Goal: Task Accomplishment & Management: Manage account settings

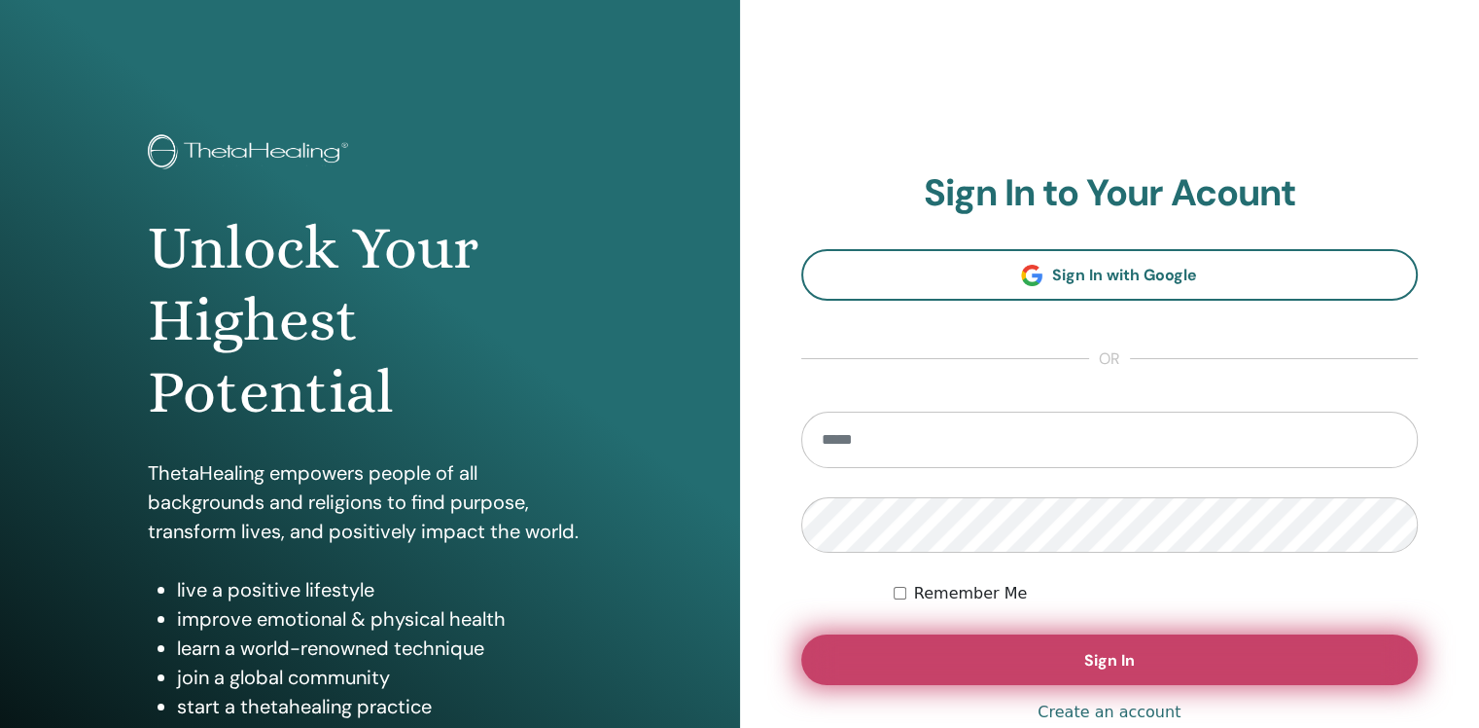
type input "**********"
click at [1004, 655] on button "Sign In" at bounding box center [1110, 659] width 618 height 51
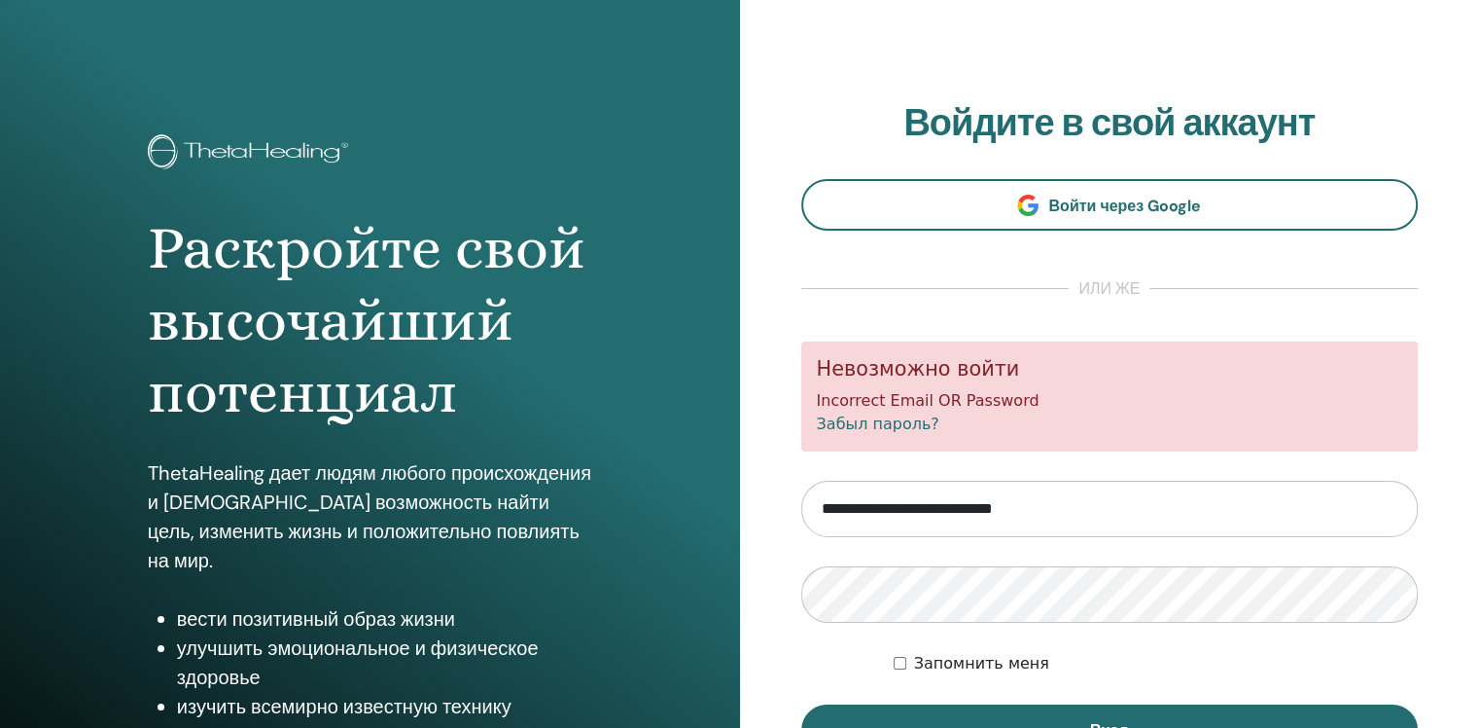
click at [869, 422] on link "Забыл пароль?" at bounding box center [878, 423] width 123 height 18
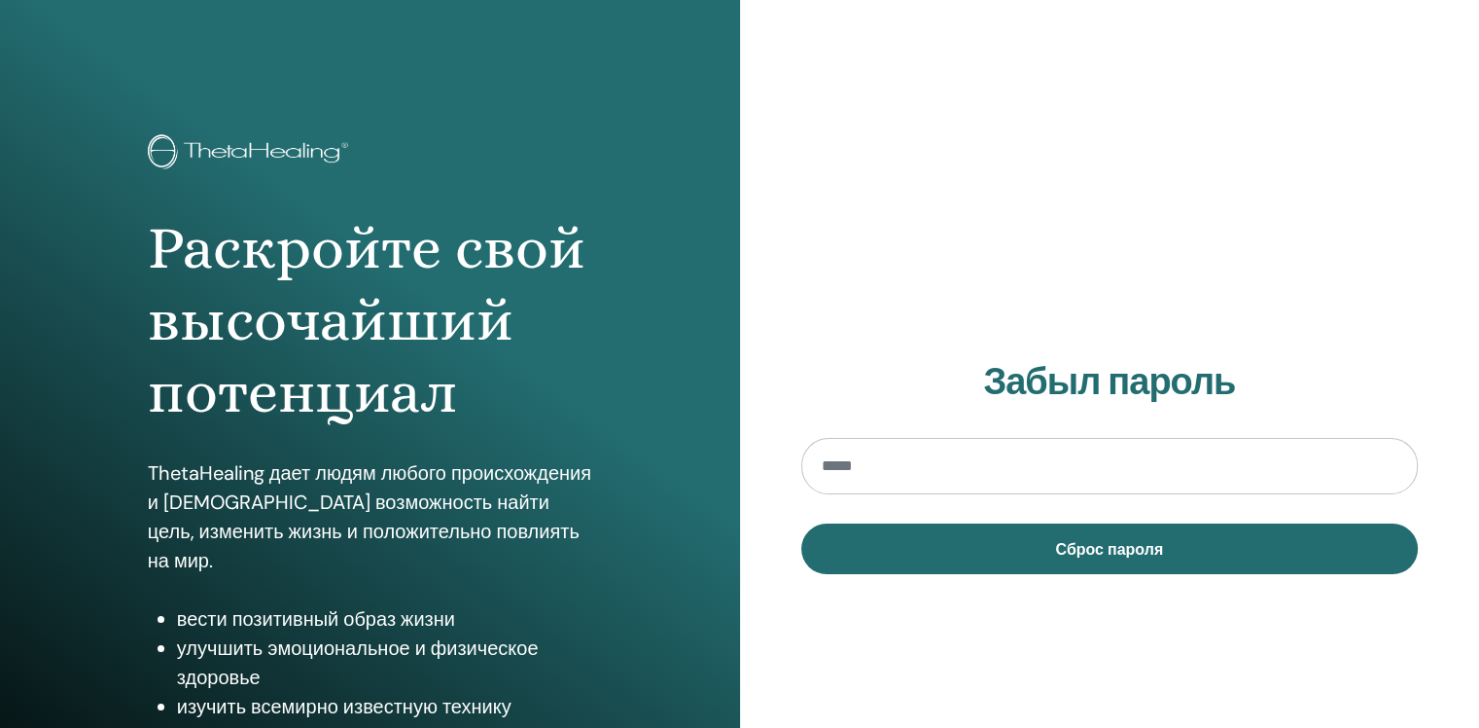
click at [893, 455] on input "email" at bounding box center [1110, 466] width 618 height 56
click at [891, 464] on input "email" at bounding box center [1110, 466] width 618 height 56
type input "**********"
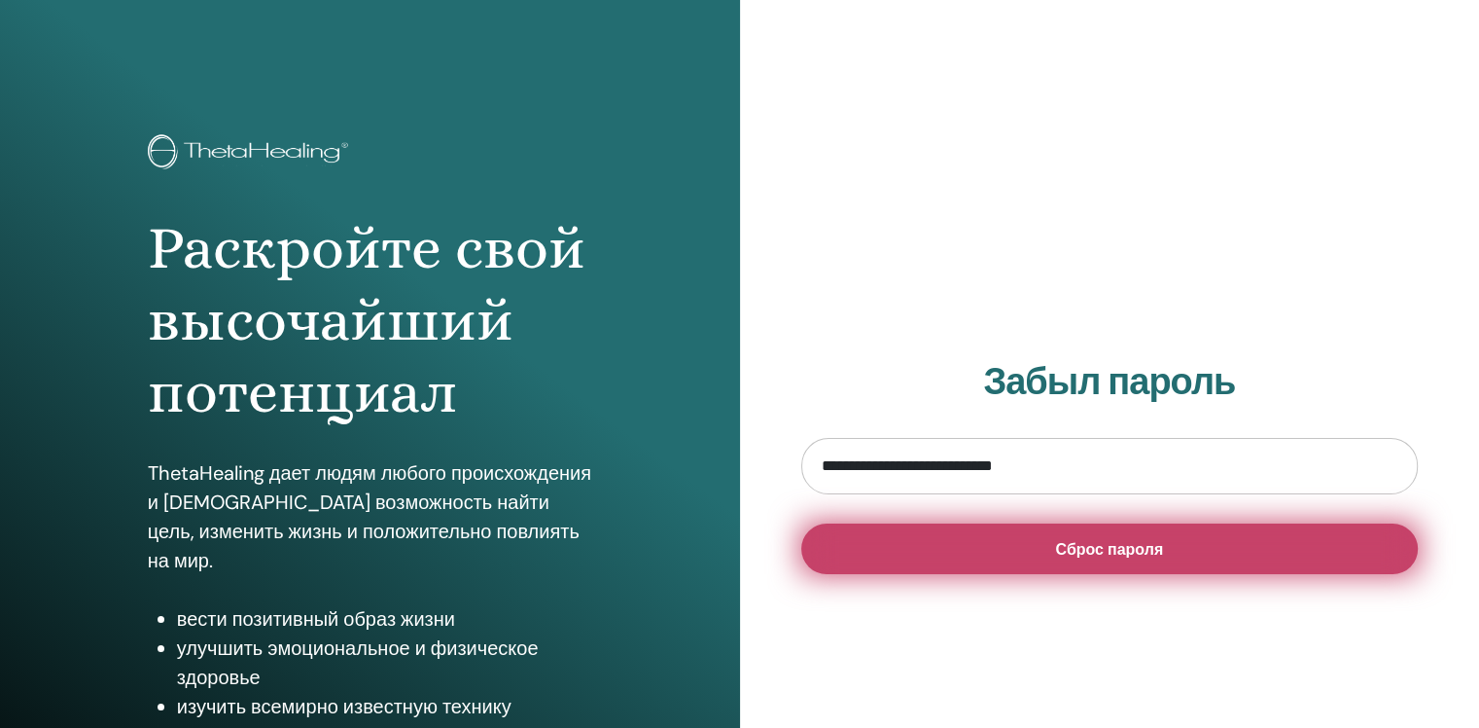
click at [953, 543] on button "Сброс пароля" at bounding box center [1110, 548] width 618 height 51
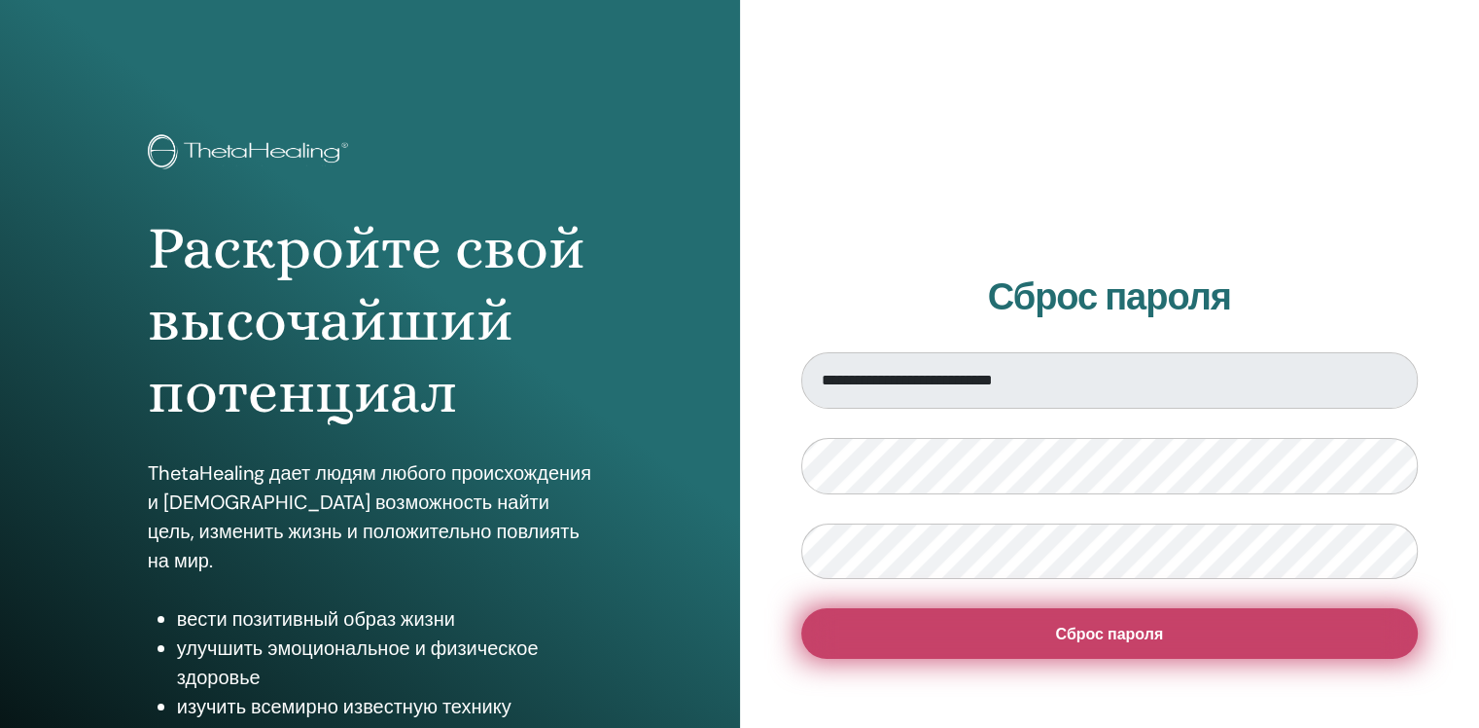
click at [1128, 627] on span "Сброс пароля" at bounding box center [1109, 633] width 108 height 20
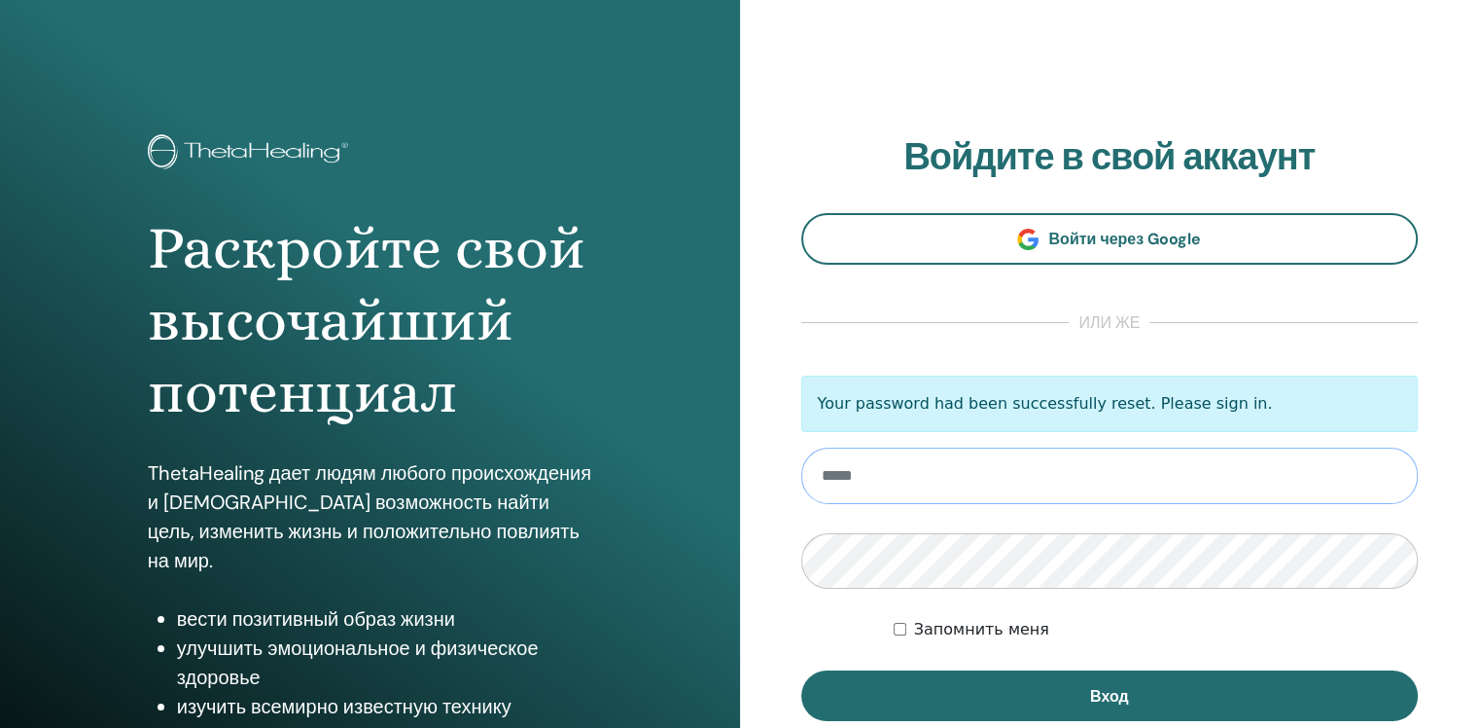
type input "**********"
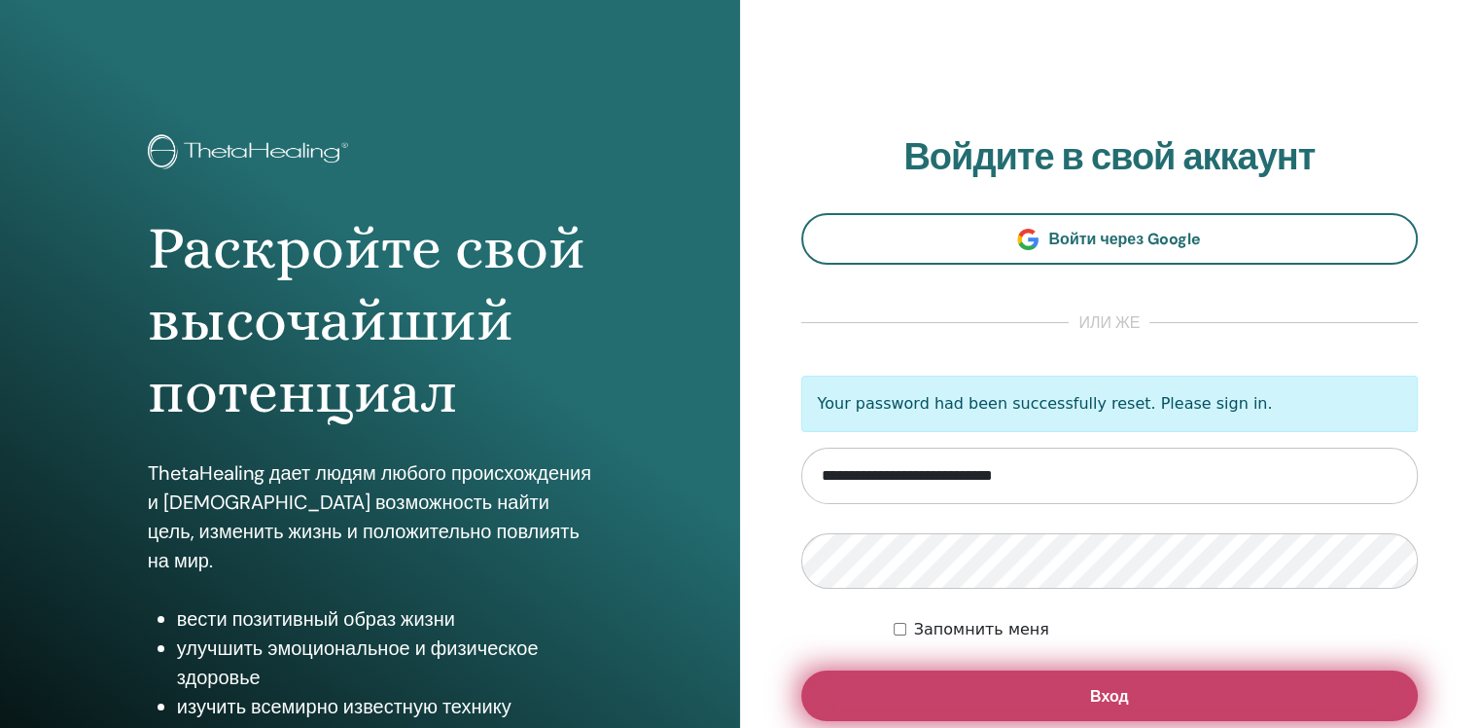
click at [1000, 689] on button "Вход" at bounding box center [1110, 695] width 618 height 51
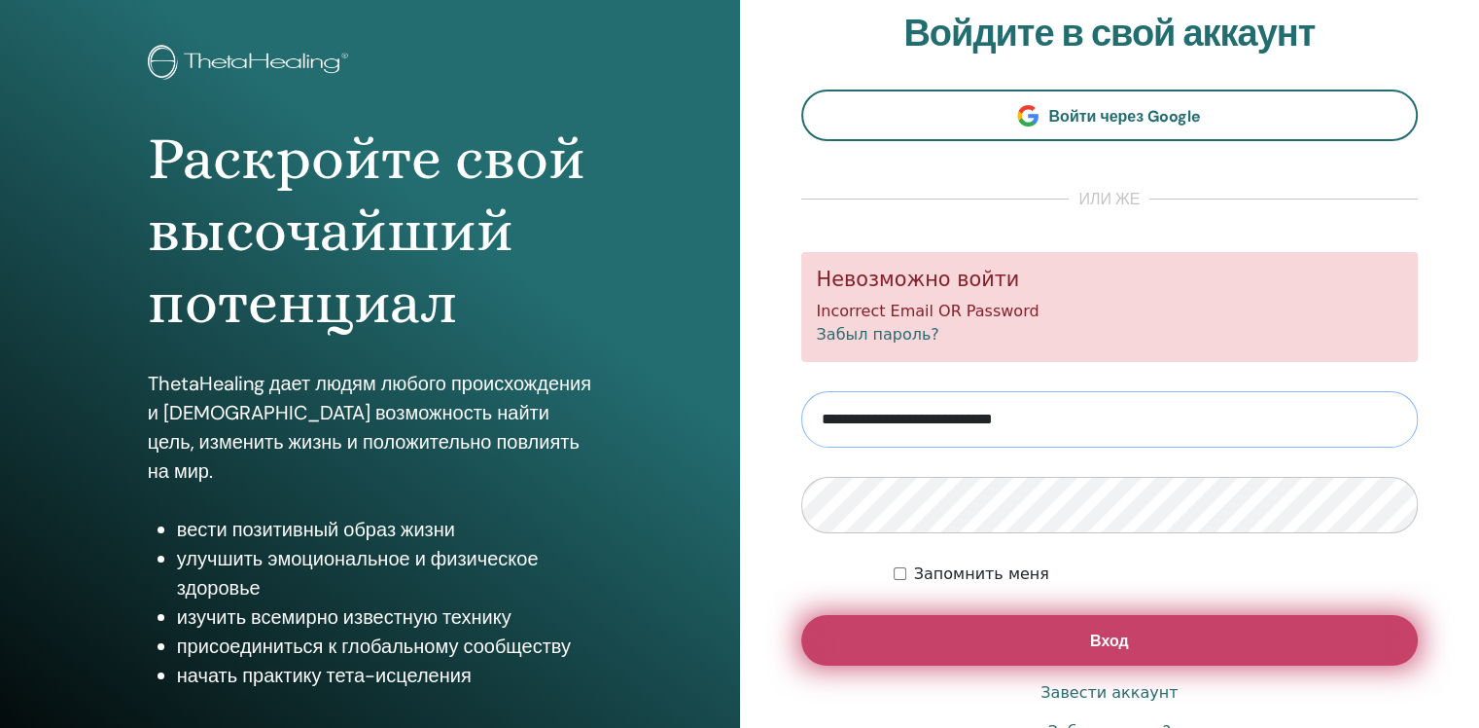
scroll to position [206, 0]
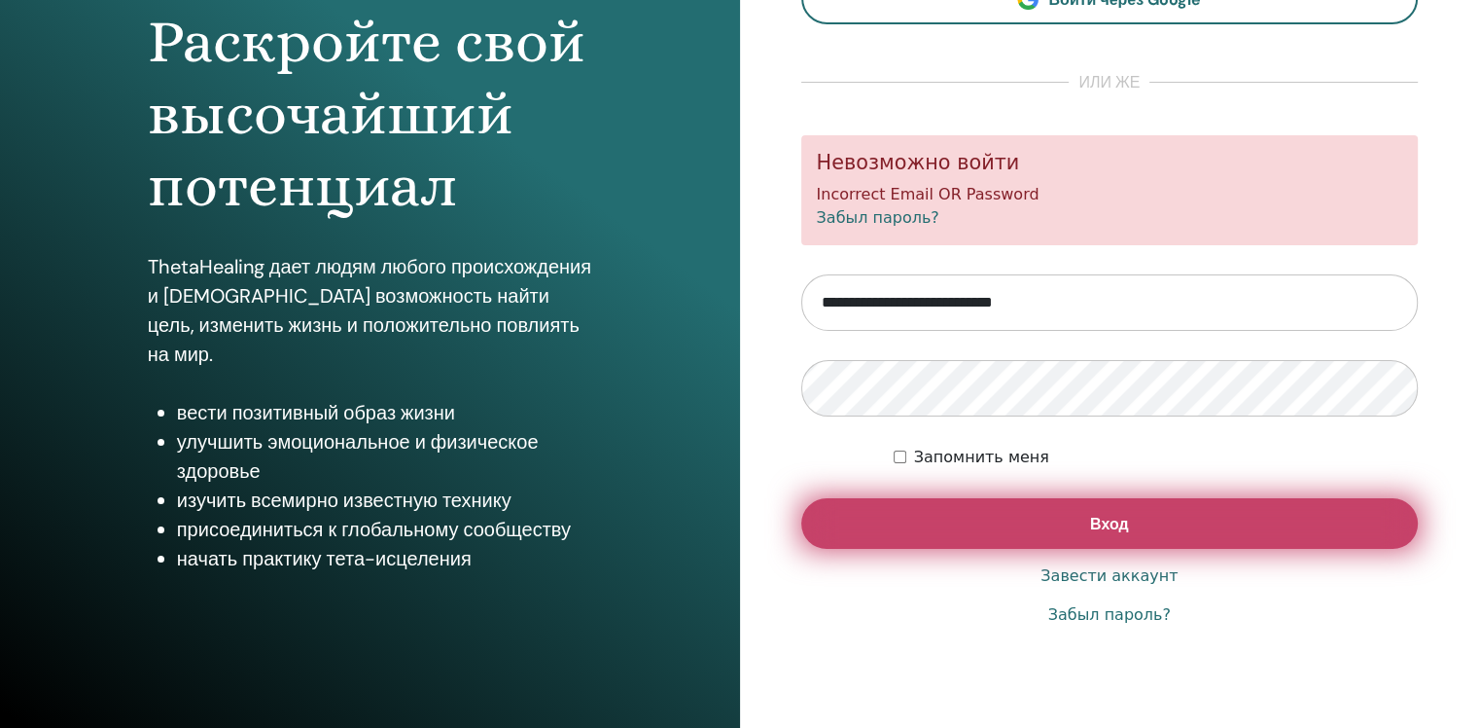
click at [1148, 537] on button "Вход" at bounding box center [1110, 523] width 618 height 51
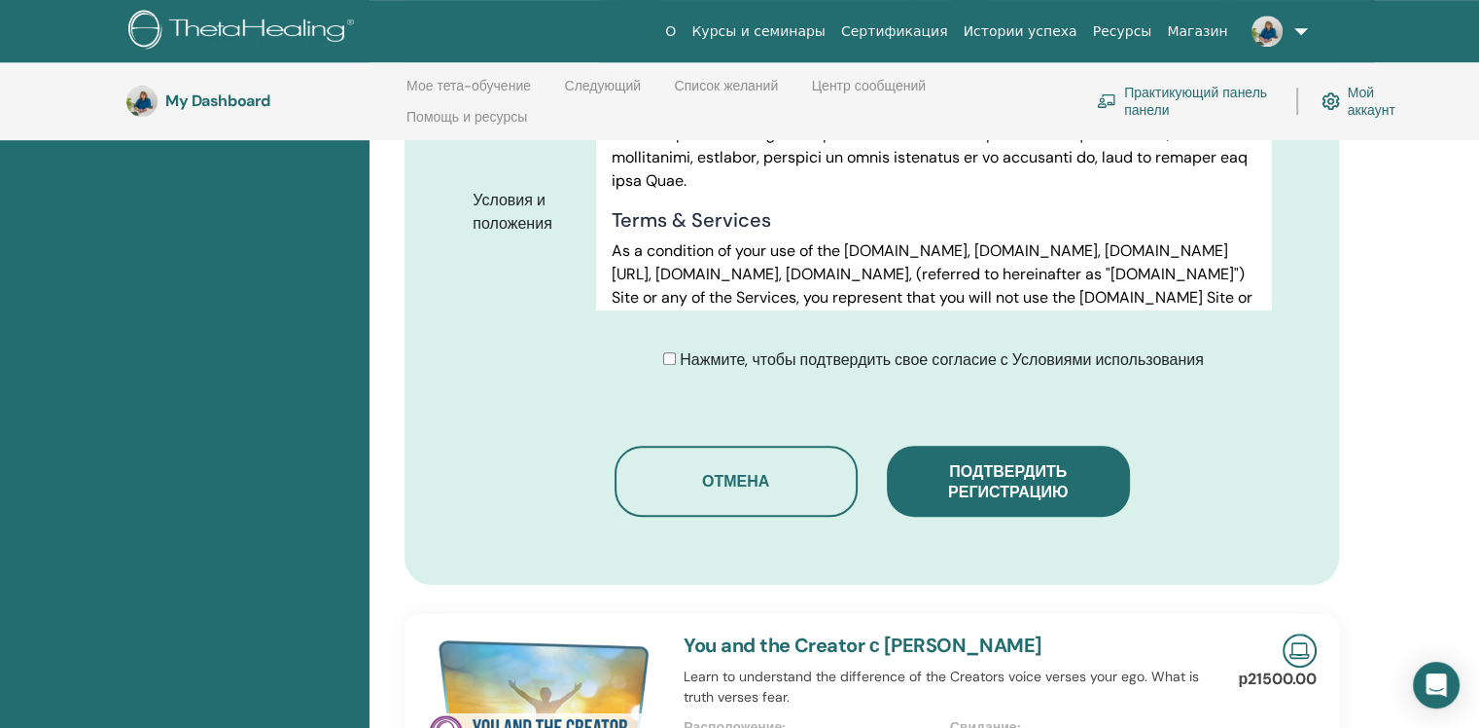
scroll to position [1051, 0]
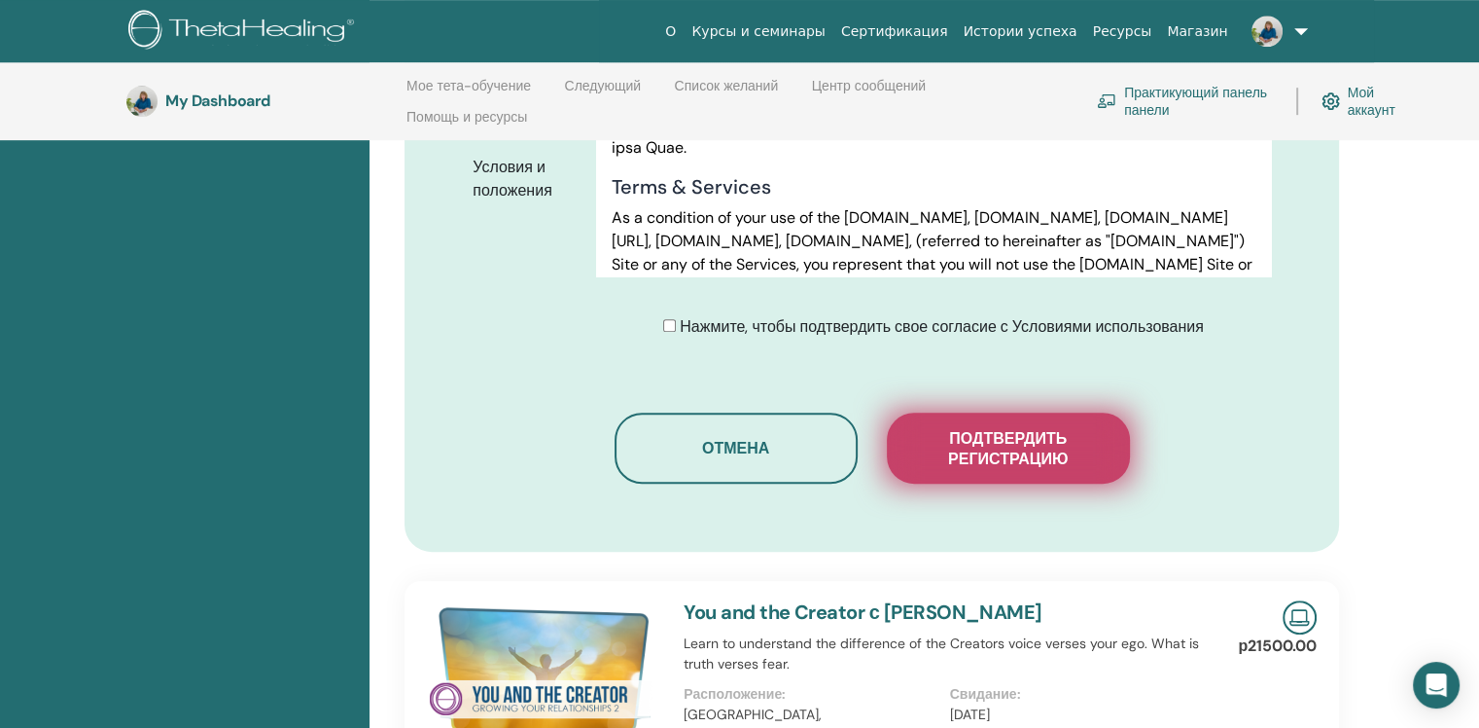
click at [981, 428] on span "Подтвердить регистрацию" at bounding box center [1008, 448] width 195 height 41
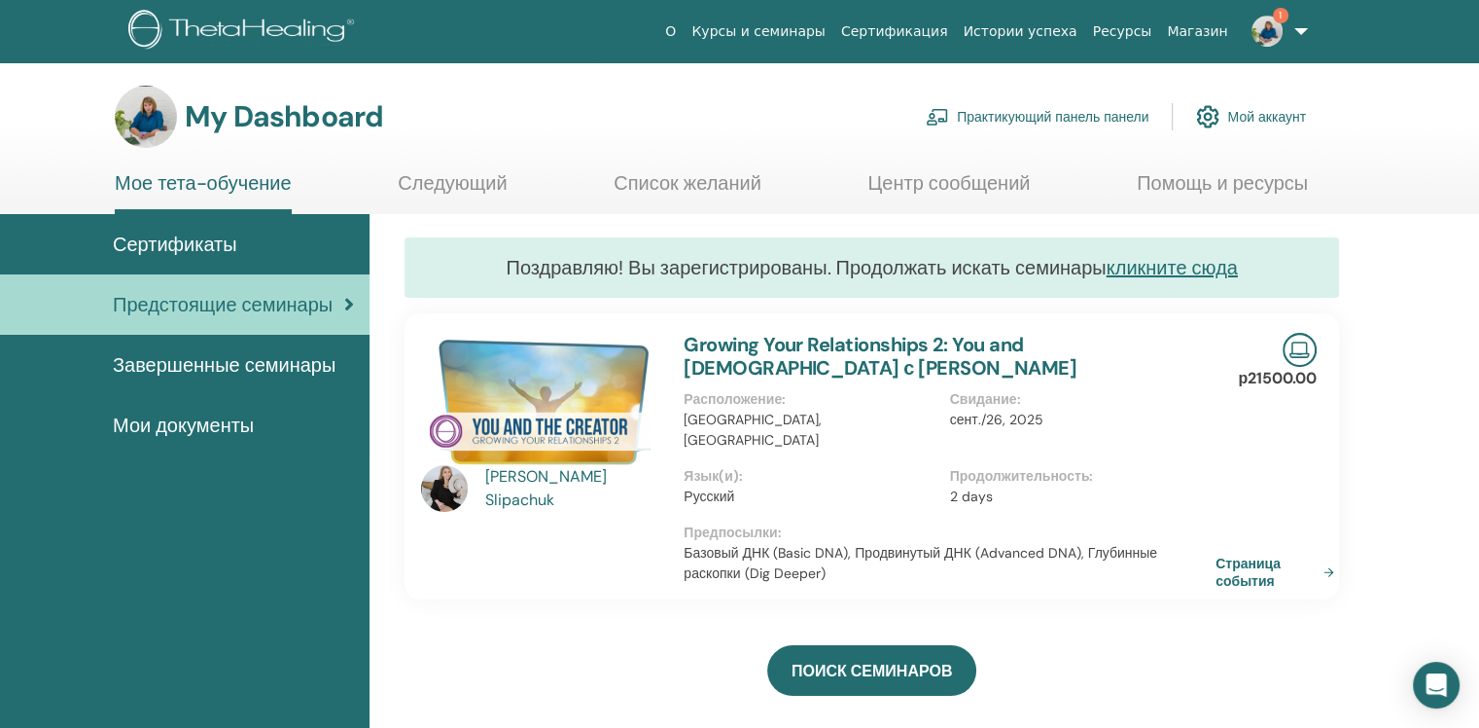
click at [230, 245] on span "Сертификаты" at bounding box center [175, 244] width 125 height 29
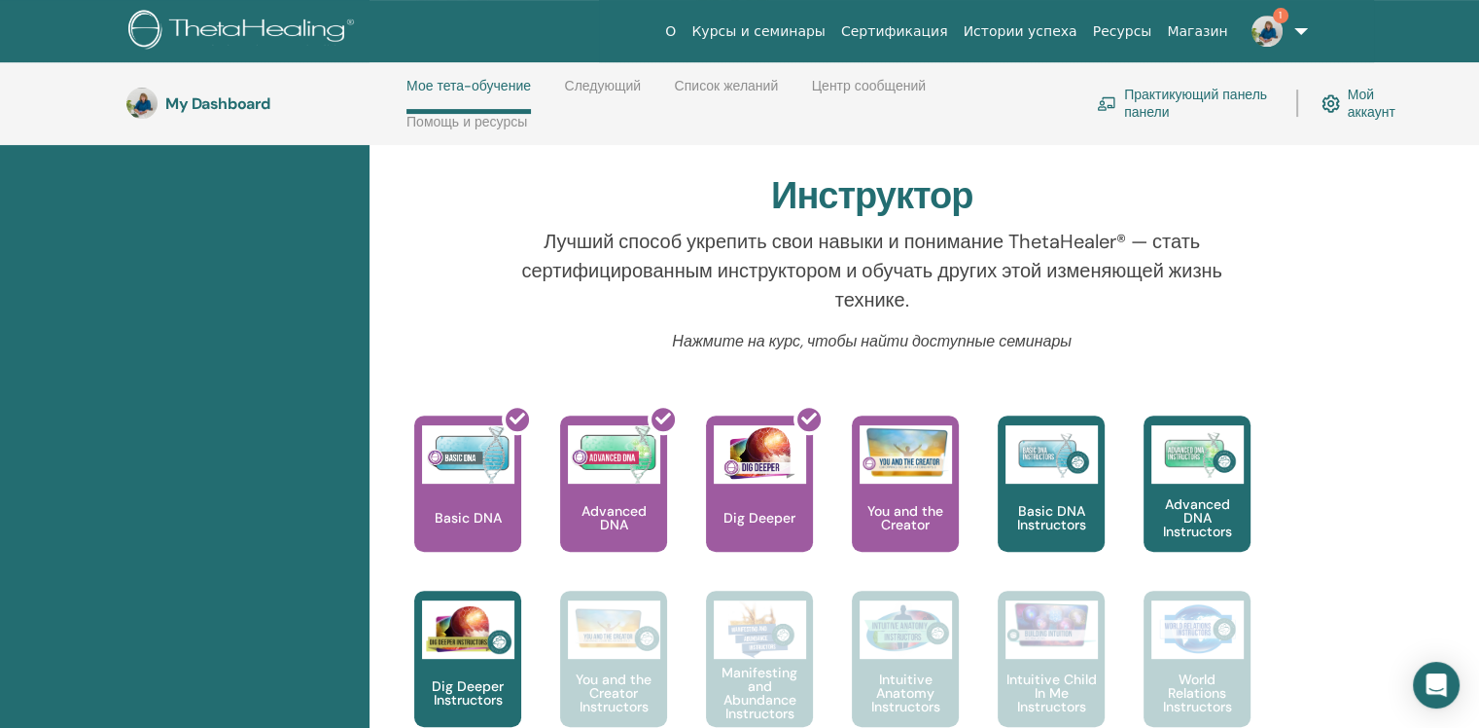
scroll to position [665, 0]
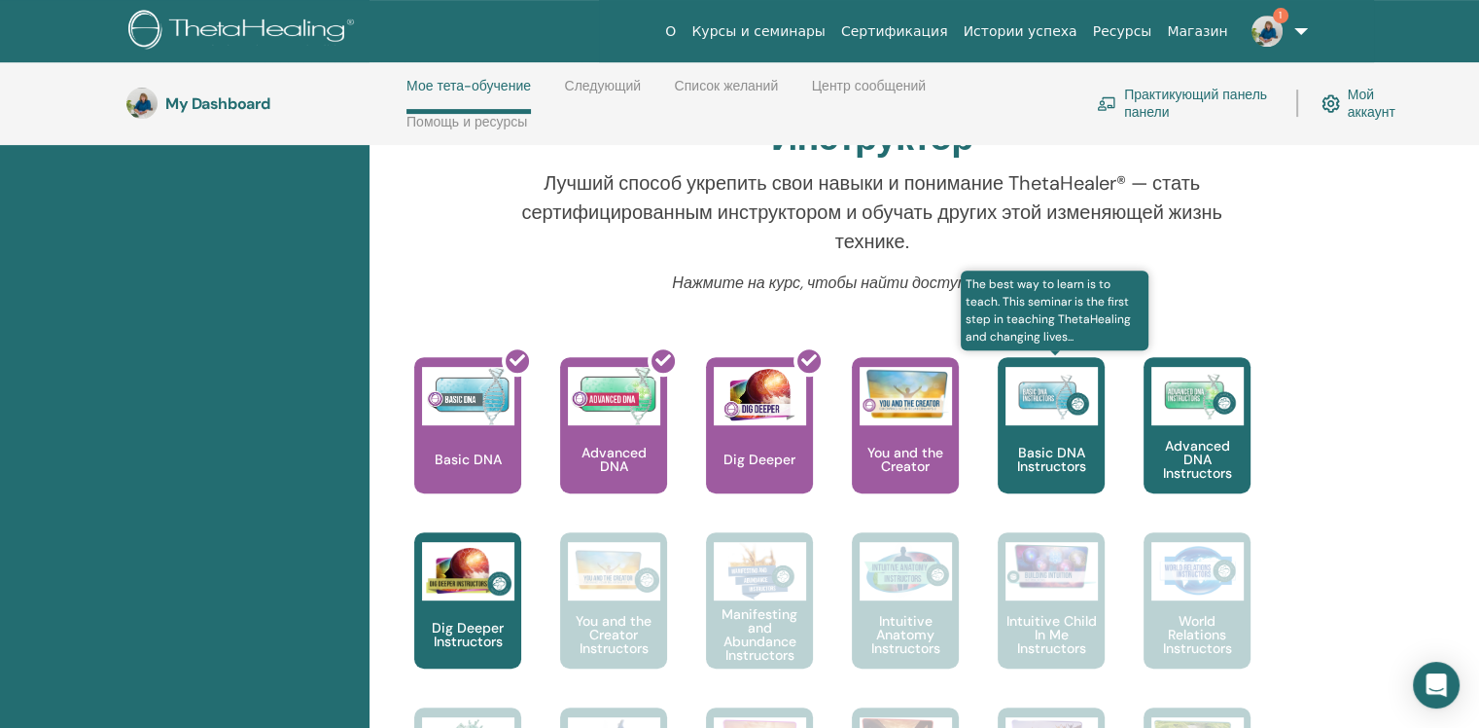
click at [1066, 420] on img at bounding box center [1052, 396] width 92 height 58
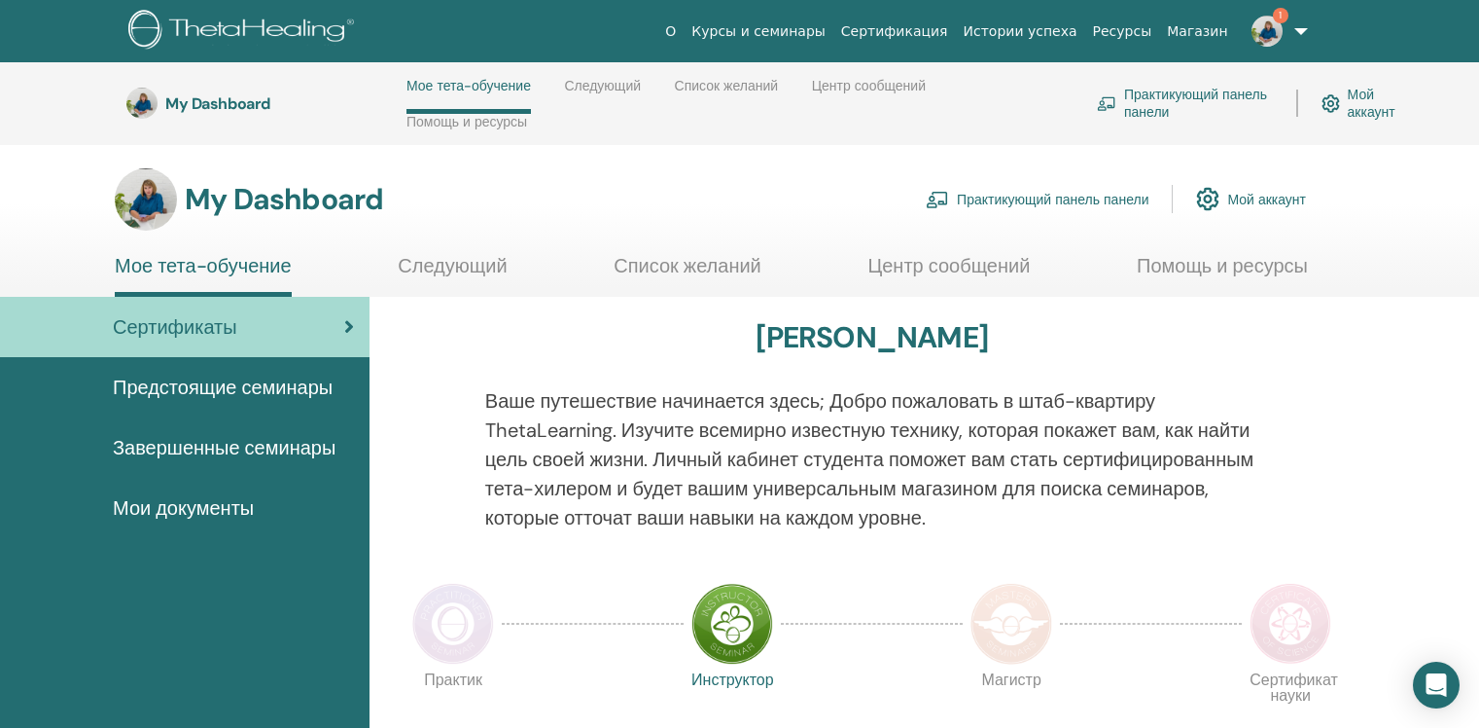
scroll to position [665, 0]
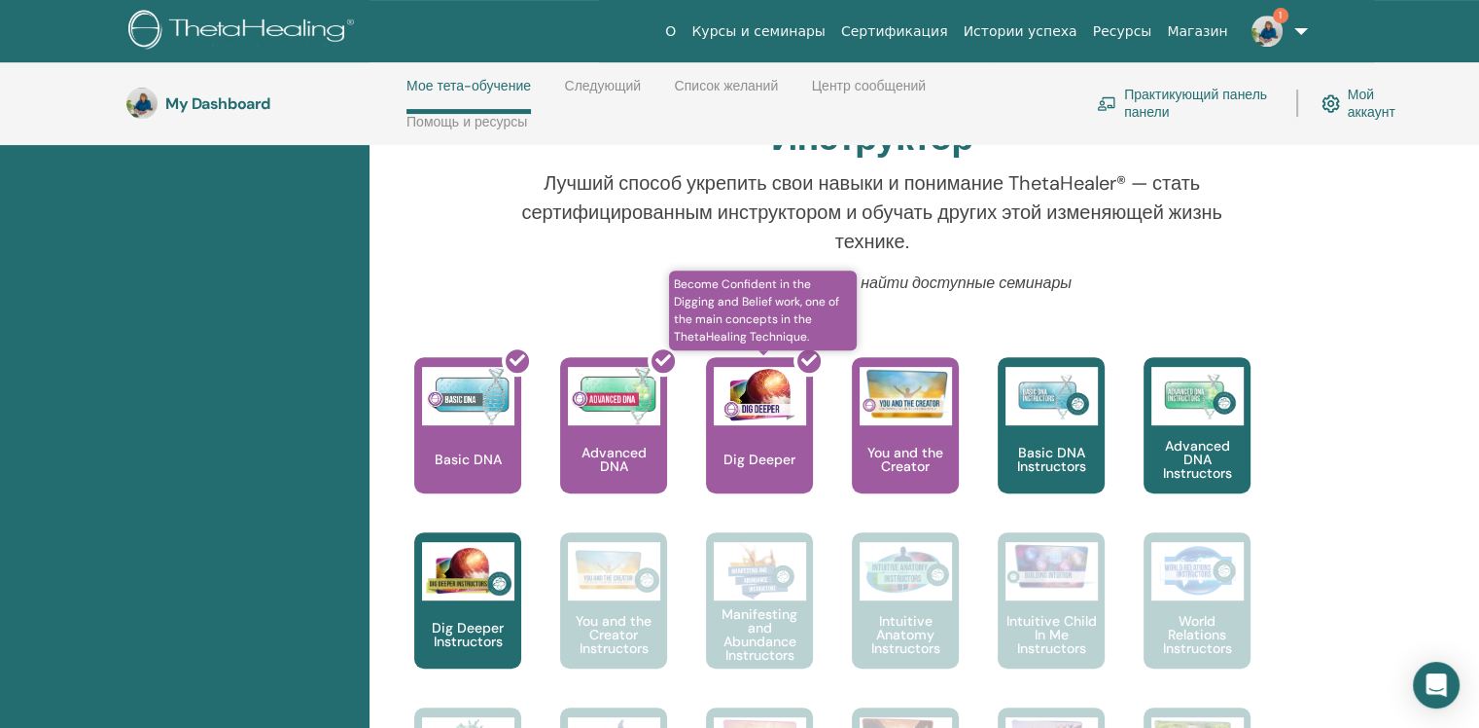
click at [774, 433] on div at bounding box center [771, 432] width 107 height 175
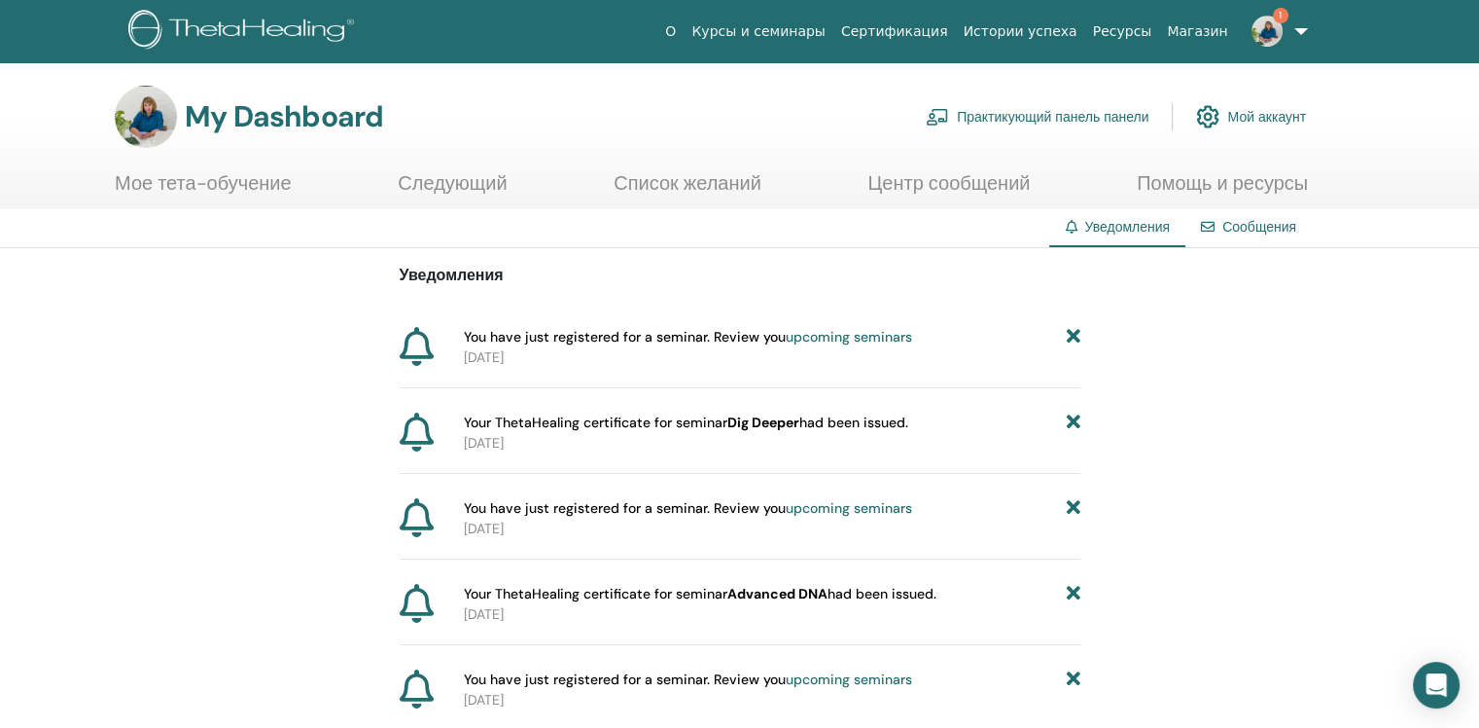
click at [214, 179] on link "Мое тета-обучение" at bounding box center [203, 190] width 177 height 38
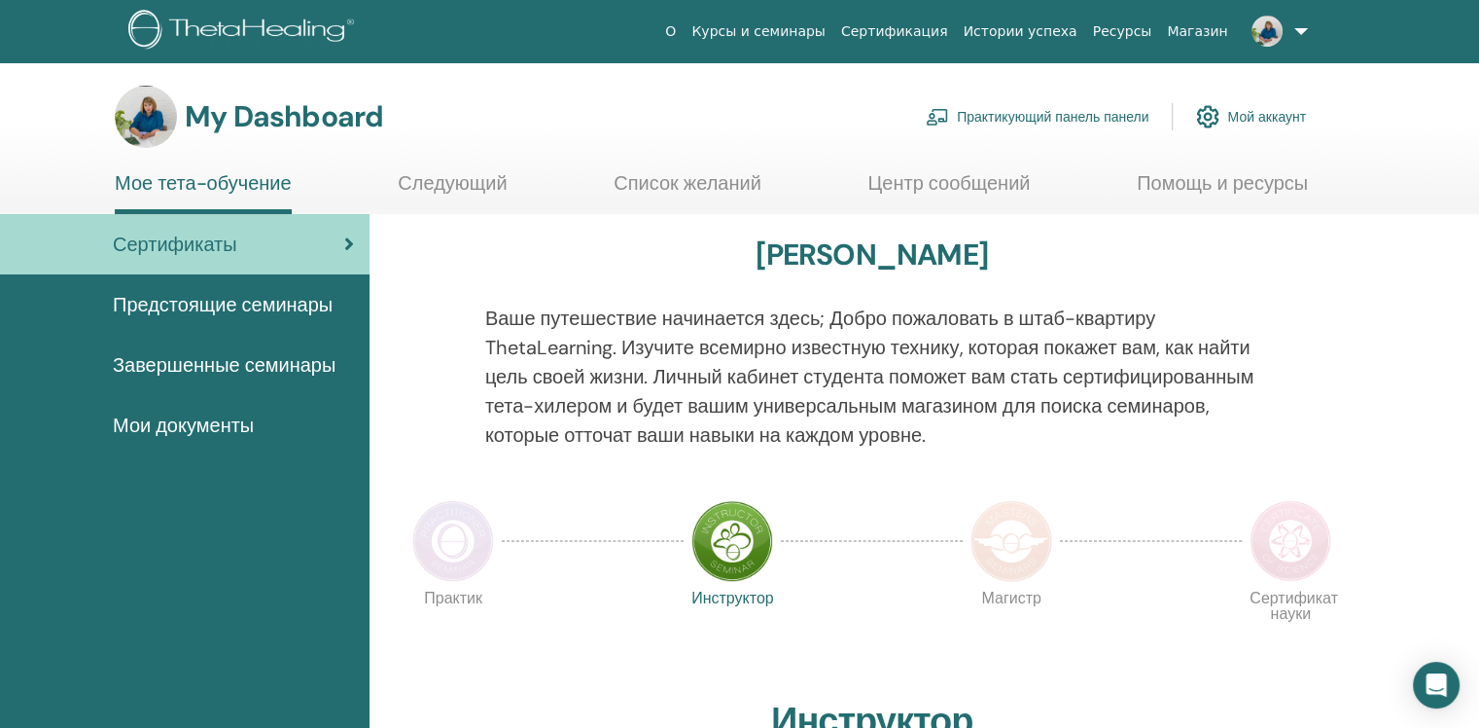
click at [292, 303] on span "Предстоящие семинары" at bounding box center [223, 304] width 220 height 29
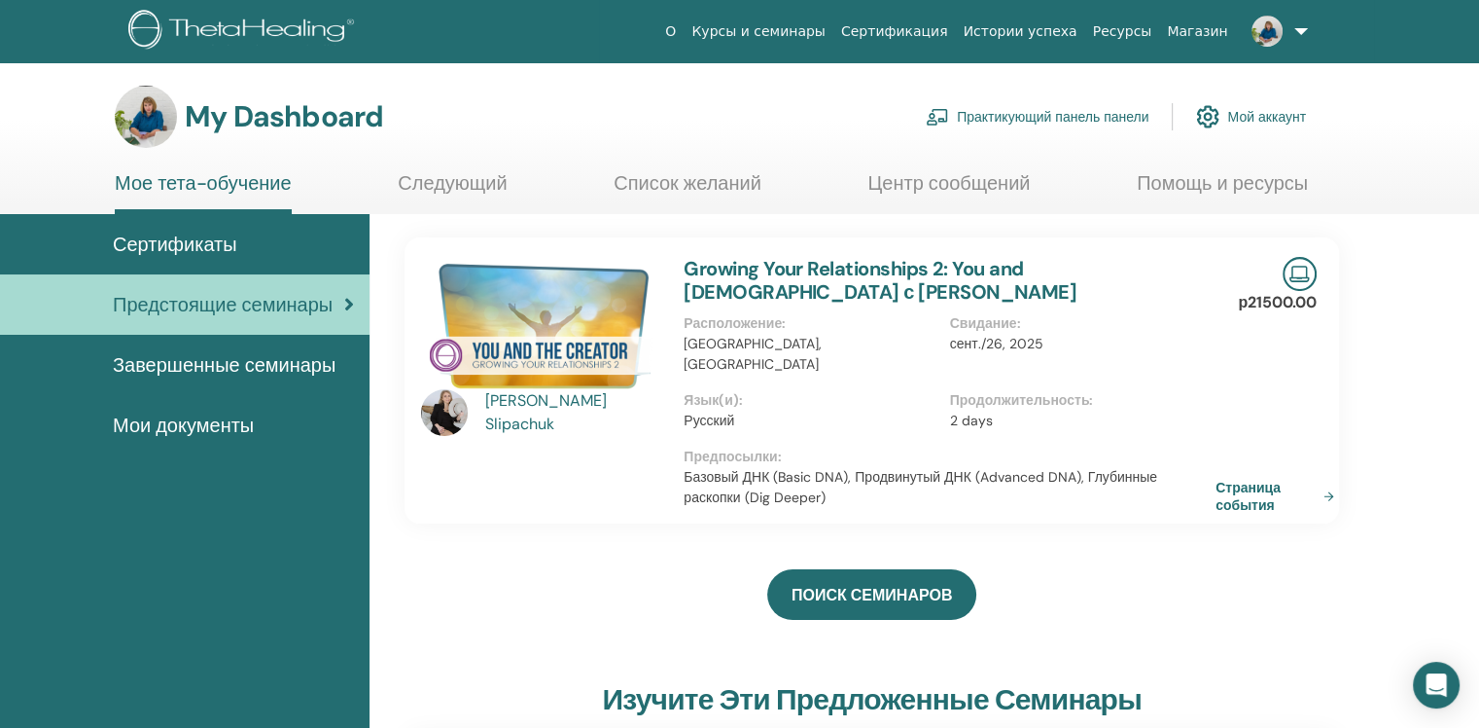
click at [1261, 23] on img at bounding box center [1267, 31] width 31 height 31
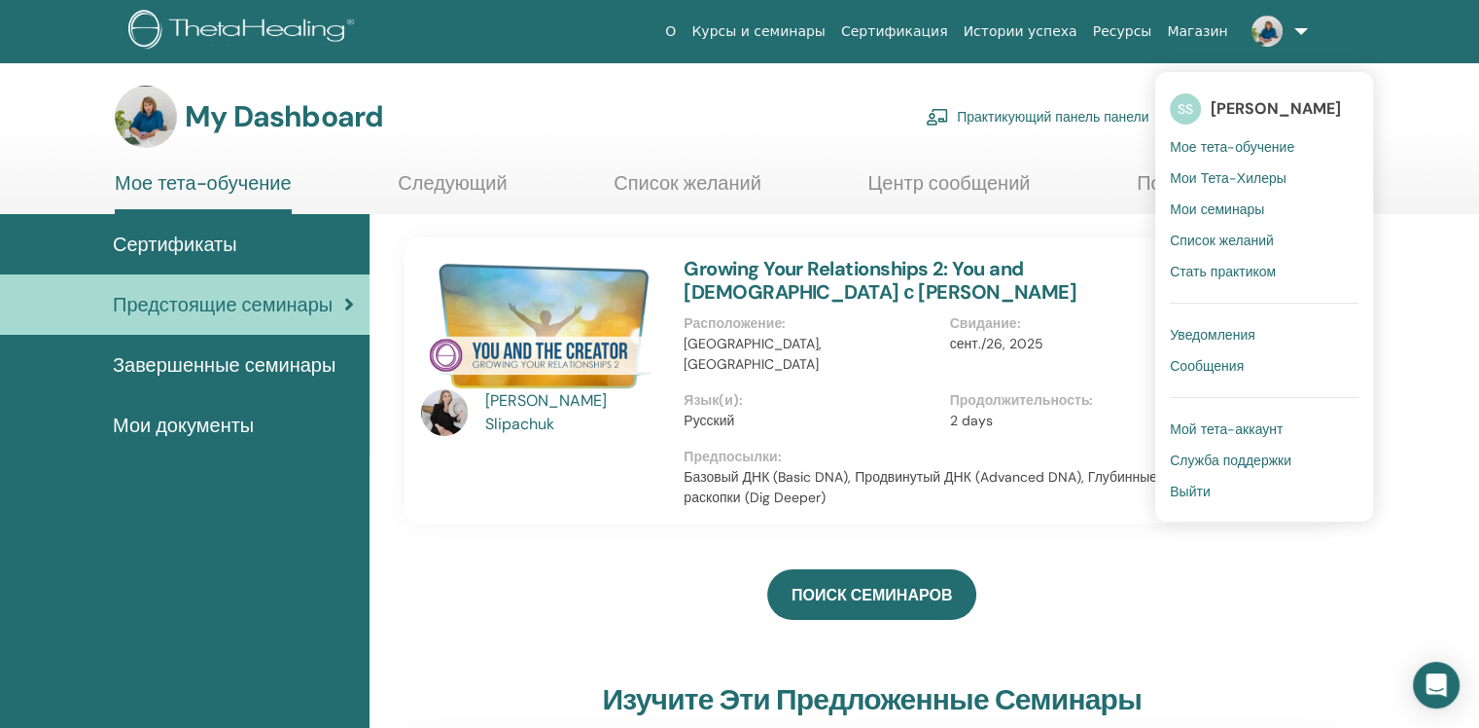
click at [1198, 491] on span "Выйти" at bounding box center [1190, 491] width 40 height 18
